Goal: Task Accomplishment & Management: Use online tool/utility

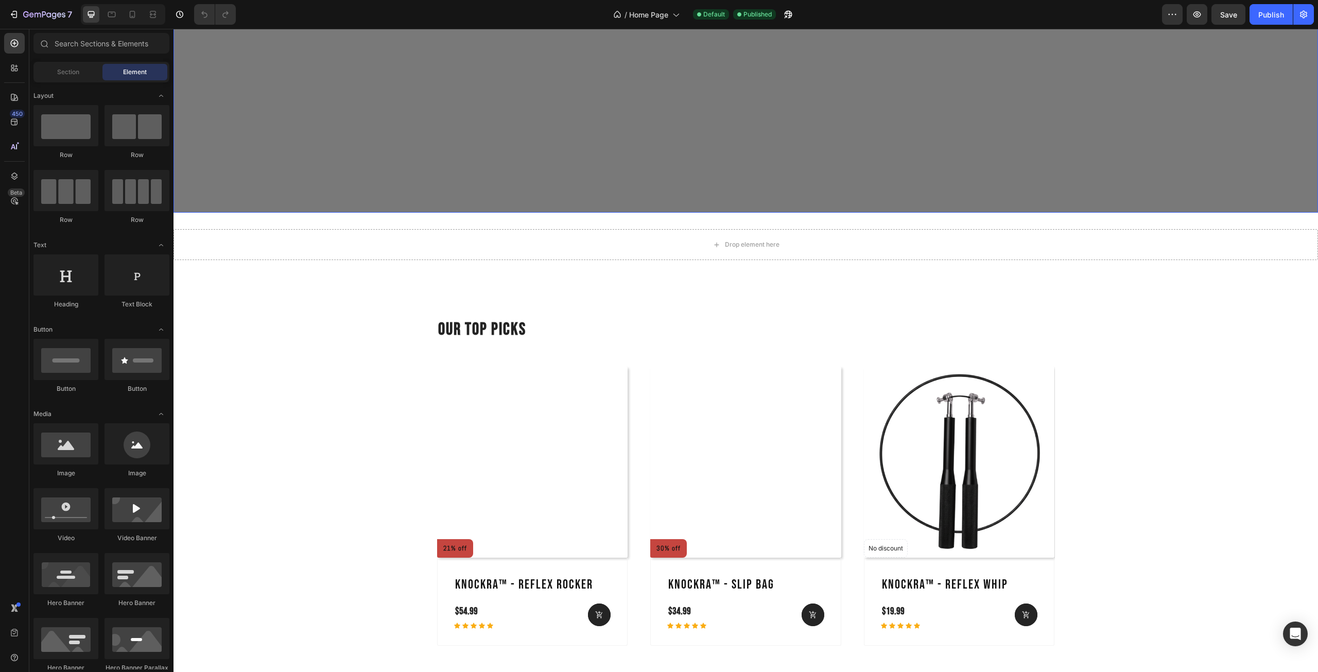
scroll to position [721, 0]
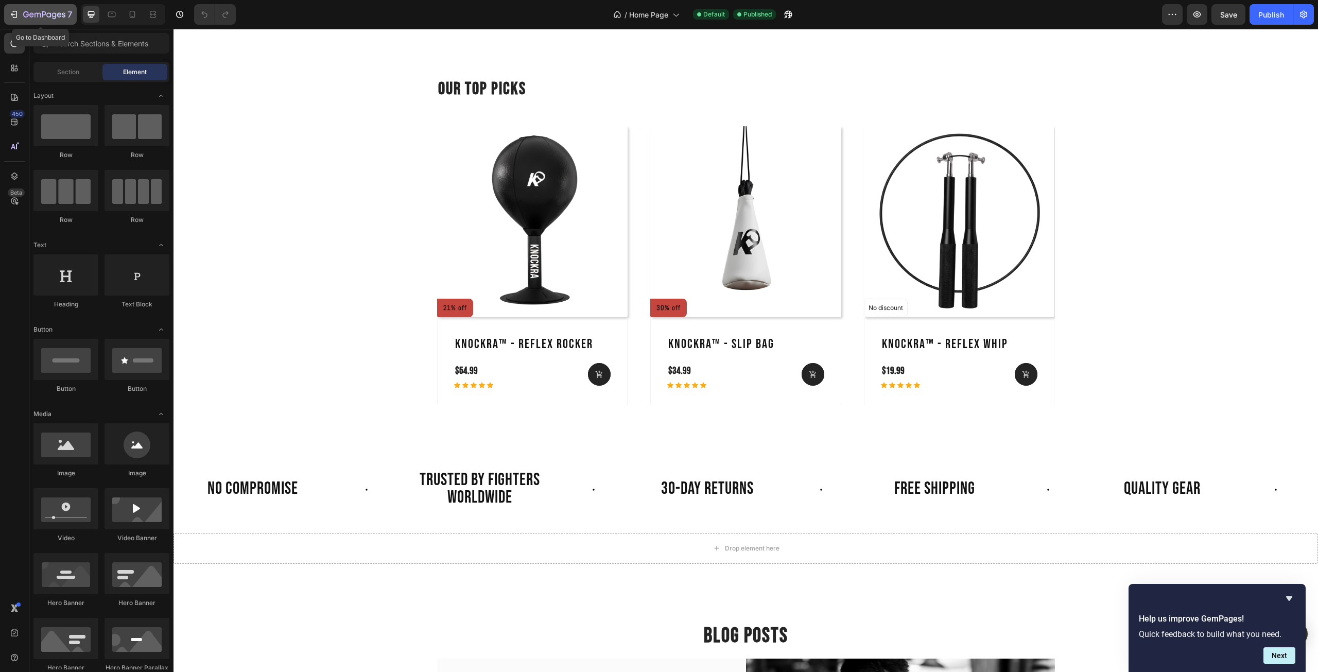
click at [24, 16] on icon "button" at bounding box center [26, 14] width 6 height 6
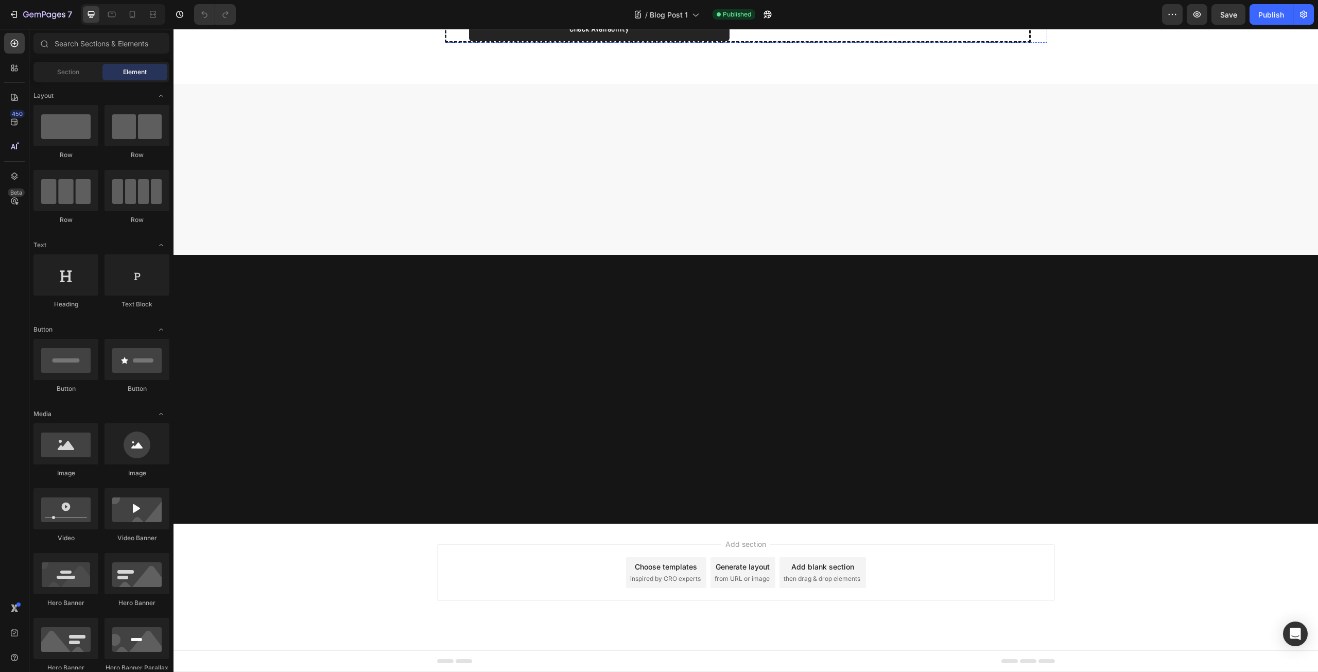
scroll to position [2042, 0]
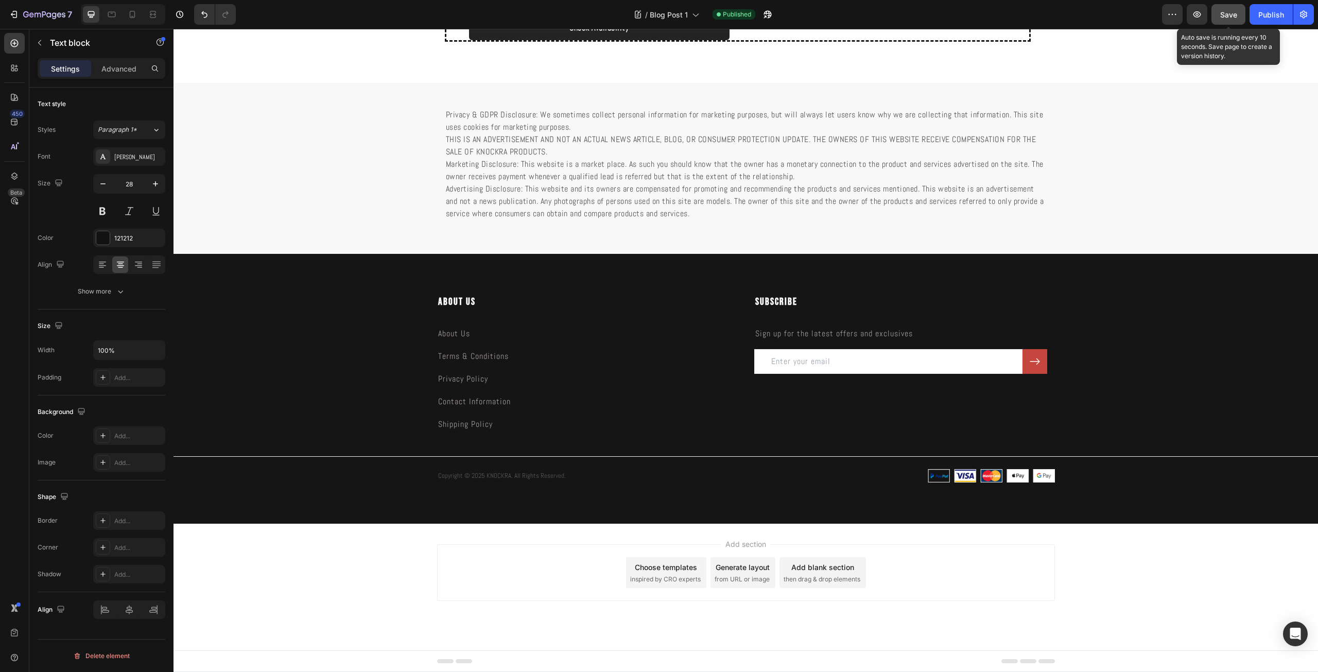
click at [1226, 19] on div "Save" at bounding box center [1228, 14] width 17 height 11
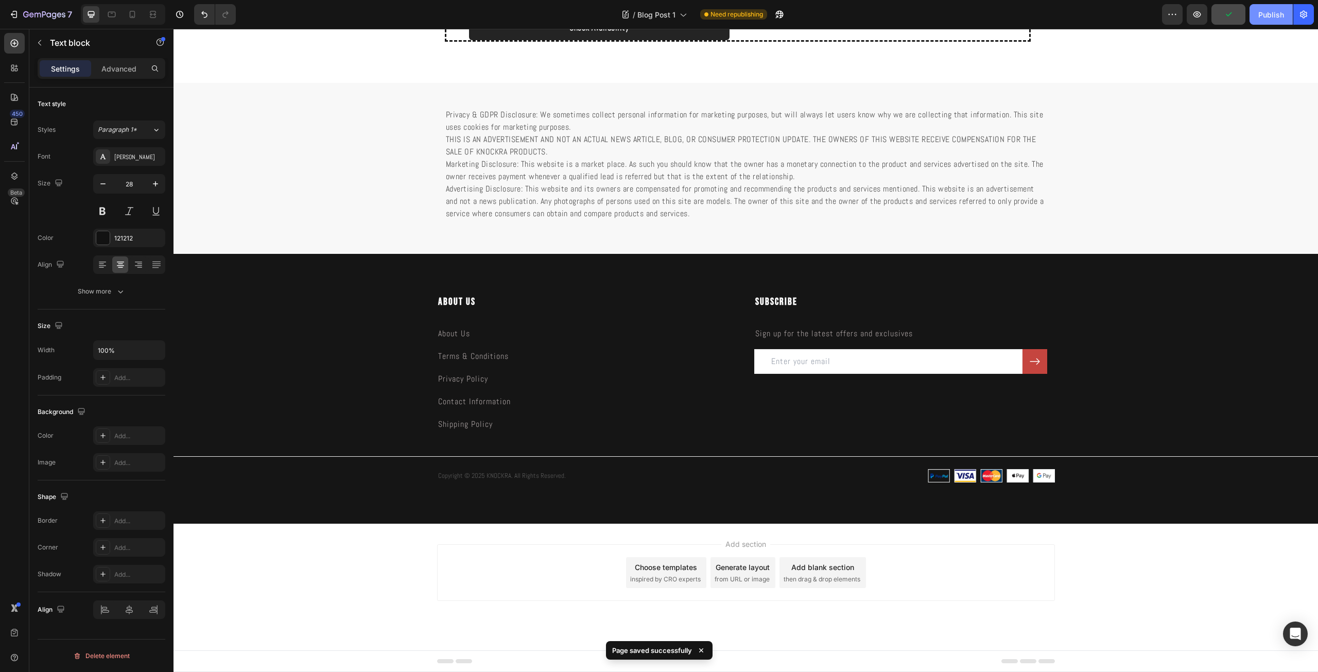
click at [1283, 21] on button "Publish" at bounding box center [1270, 14] width 43 height 21
click at [1271, 14] on icon "button" at bounding box center [1271, 15] width 10 height 10
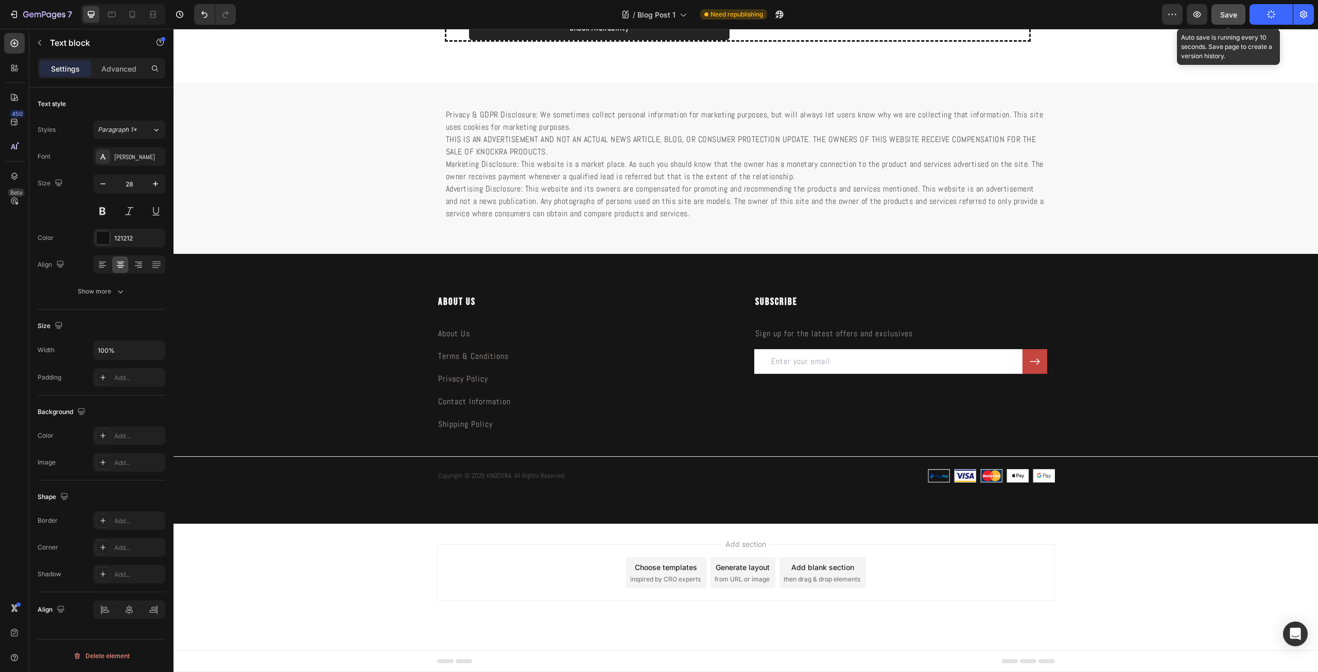
click at [1233, 18] on span "Save" at bounding box center [1228, 14] width 17 height 9
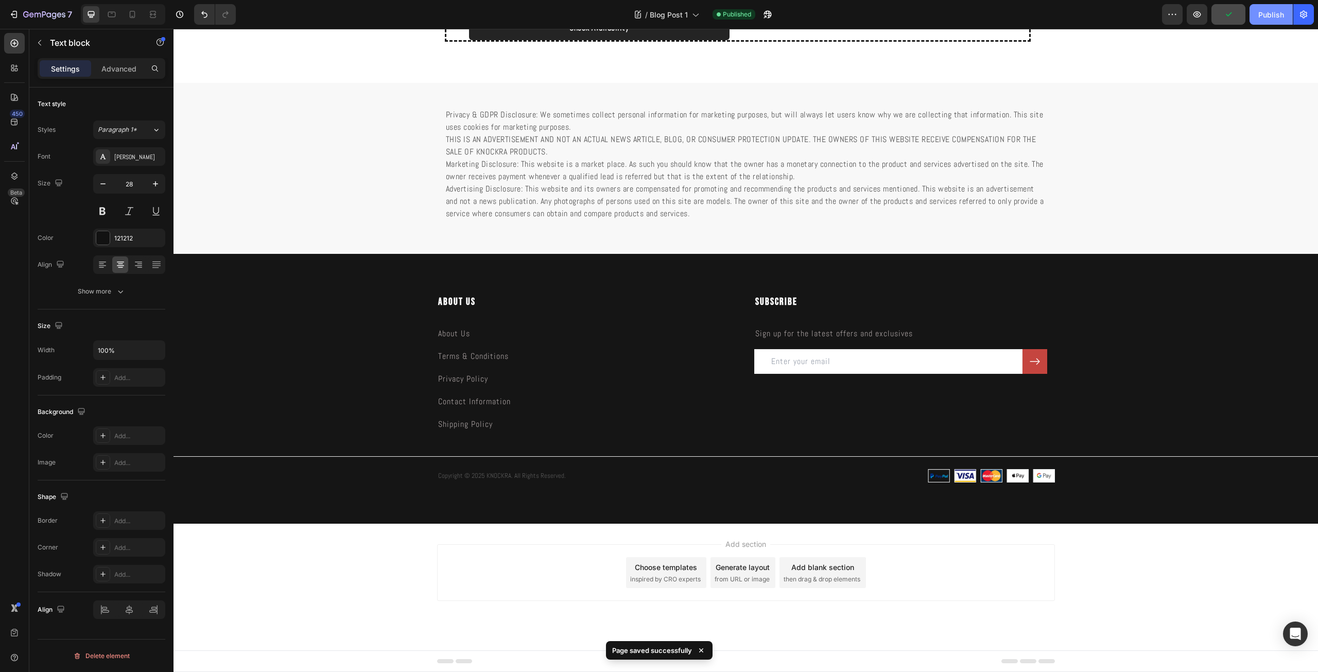
click at [1261, 19] on div "Publish" at bounding box center [1271, 14] width 26 height 11
click at [52, 16] on icon "button" at bounding box center [54, 15] width 5 height 7
